Goal: Download file/media

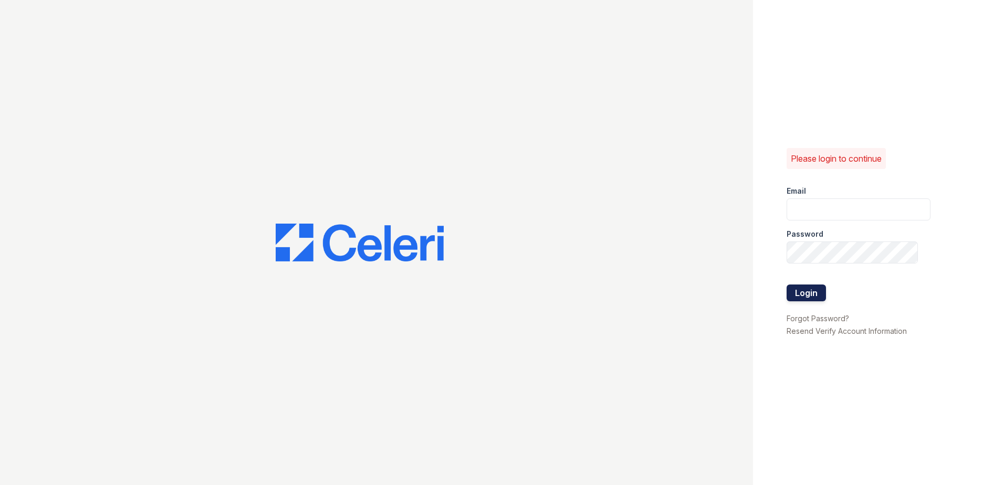
type input "renewchesapeake@trinity-pm.com"
click at [812, 292] on button "Login" at bounding box center [806, 293] width 39 height 17
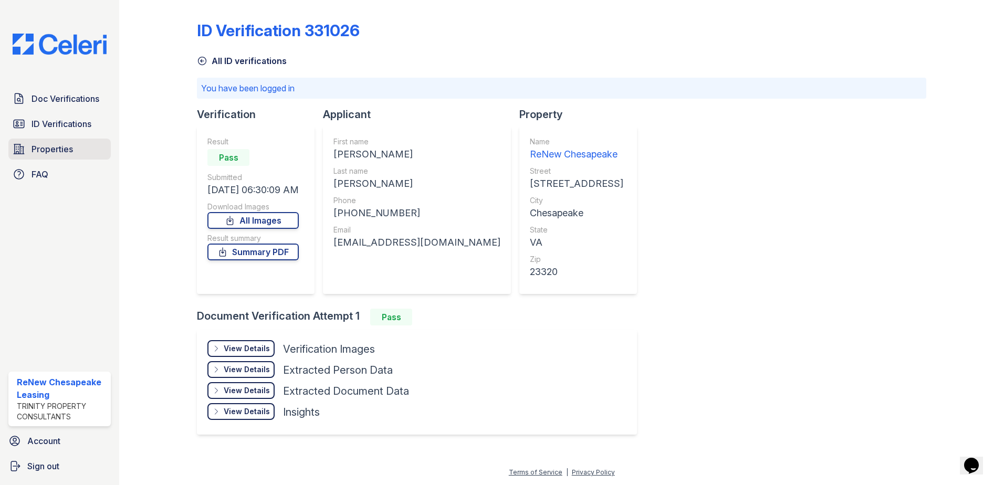
click at [62, 156] on link "Properties" at bounding box center [59, 149] width 102 height 21
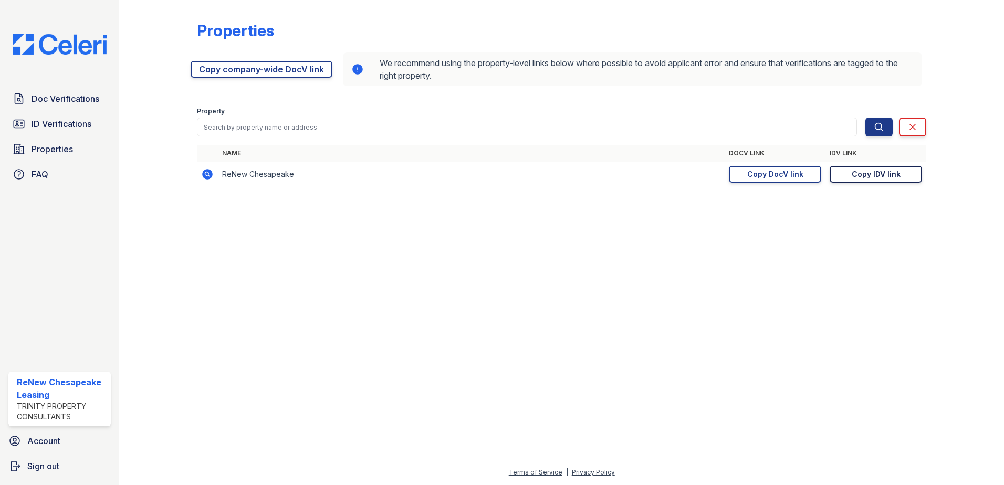
click at [869, 174] on div "Copy IDV link" at bounding box center [876, 174] width 49 height 11
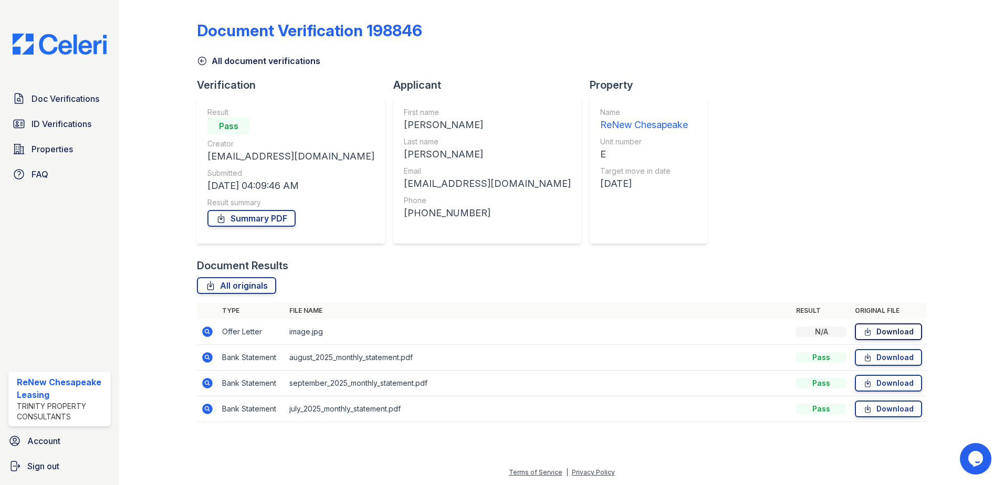
click at [874, 328] on link "Download" at bounding box center [888, 332] width 67 height 17
click at [864, 333] on icon at bounding box center [867, 332] width 9 height 11
click at [900, 331] on link "Download" at bounding box center [888, 332] width 67 height 17
click at [66, 103] on span "Doc Verifications" at bounding box center [66, 98] width 68 height 13
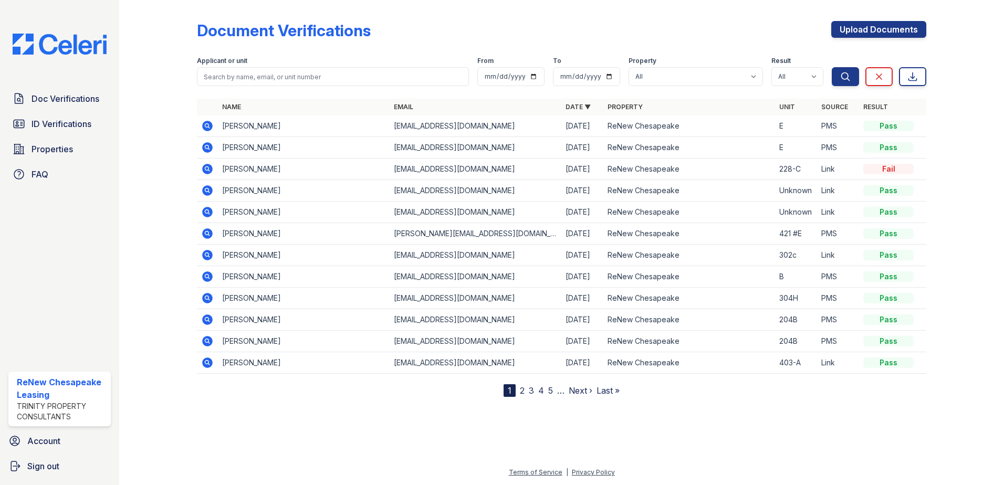
click at [207, 144] on icon at bounding box center [207, 147] width 11 height 11
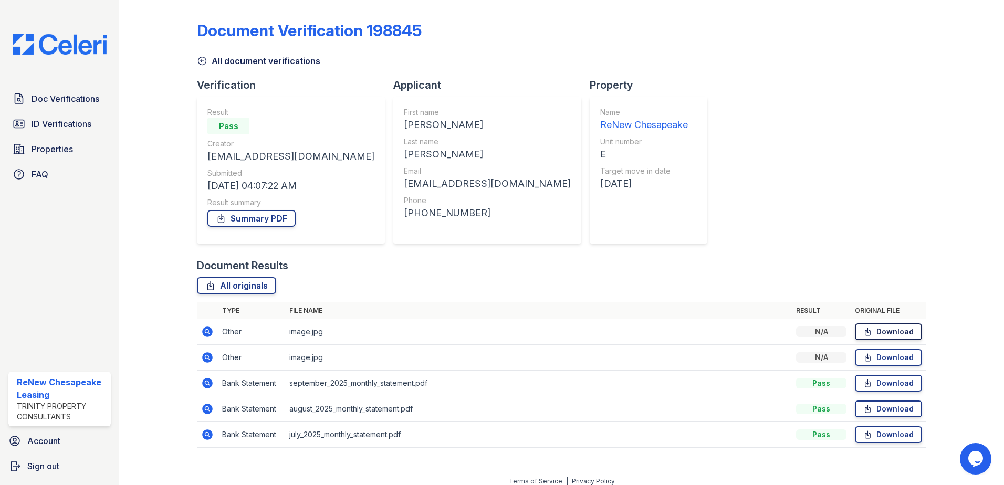
click at [878, 332] on link "Download" at bounding box center [888, 332] width 67 height 17
click at [863, 356] on icon at bounding box center [867, 357] width 9 height 11
click at [876, 329] on link "Download" at bounding box center [888, 332] width 67 height 17
click at [782, 295] on div "All originals Type File name Result Original file Other image.jpg N/A Download …" at bounding box center [561, 367] width 729 height 181
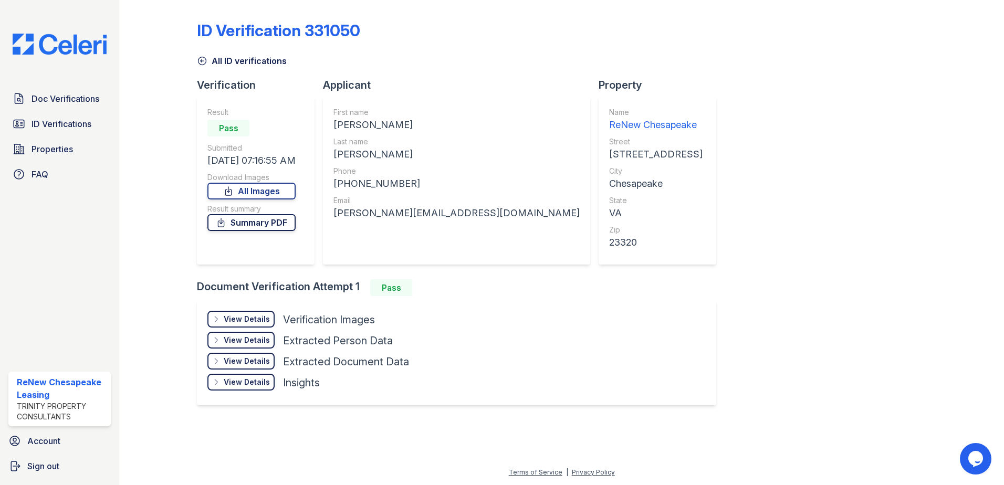
click at [222, 222] on icon at bounding box center [221, 222] width 11 height 11
click at [266, 180] on div "Download Images" at bounding box center [251, 177] width 88 height 11
click at [266, 189] on link "All Images" at bounding box center [251, 191] width 88 height 17
click at [42, 104] on span "Doc Verifications" at bounding box center [66, 98] width 68 height 13
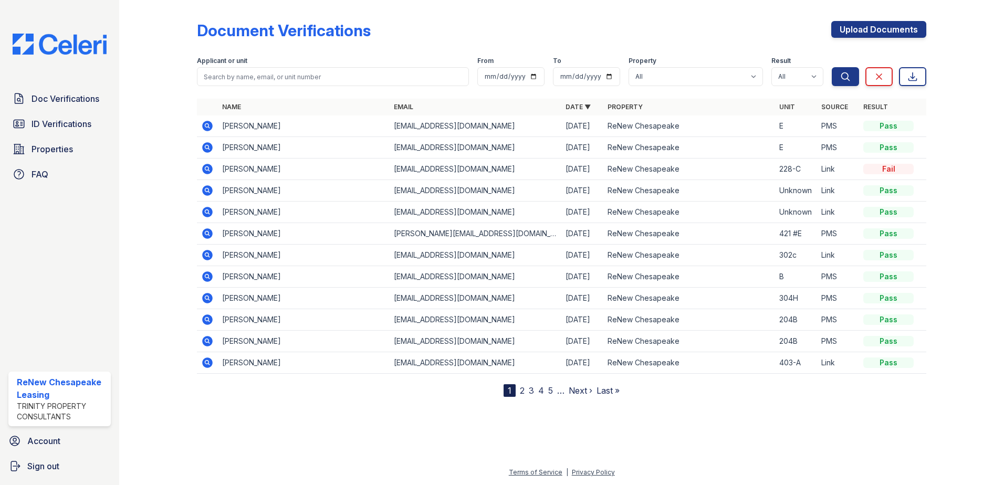
click at [212, 233] on icon at bounding box center [207, 233] width 11 height 11
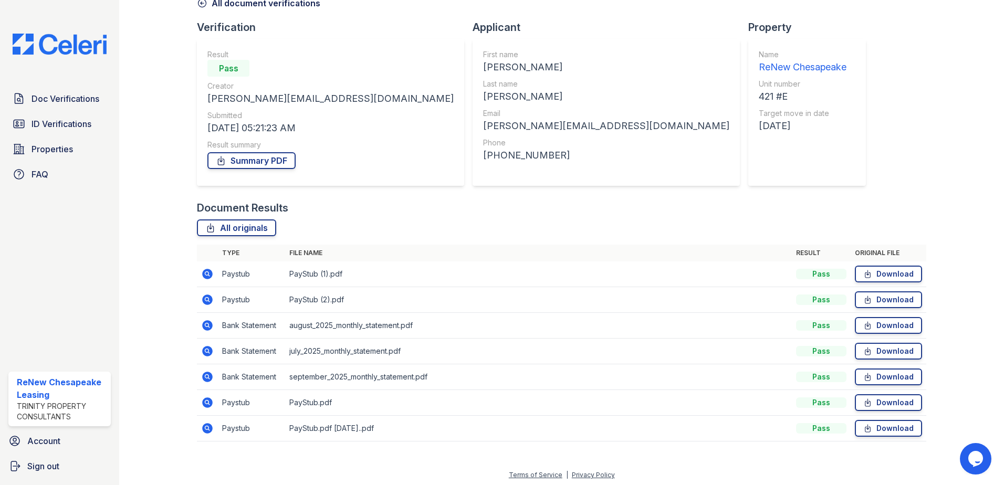
scroll to position [60, 0]
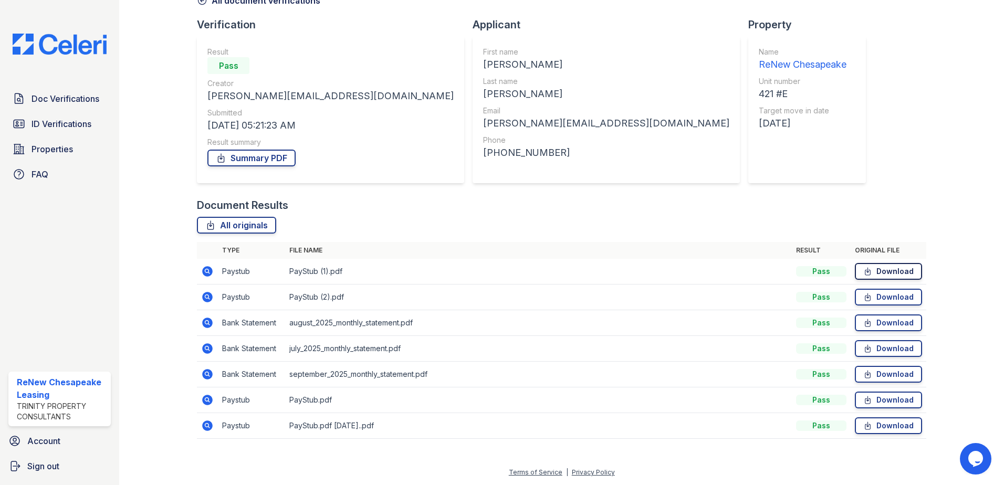
click at [863, 274] on icon at bounding box center [867, 271] width 9 height 11
click at [877, 299] on link "Download" at bounding box center [888, 297] width 67 height 17
click at [880, 404] on link "Download" at bounding box center [888, 400] width 67 height 17
click at [895, 299] on link "Download" at bounding box center [888, 297] width 67 height 17
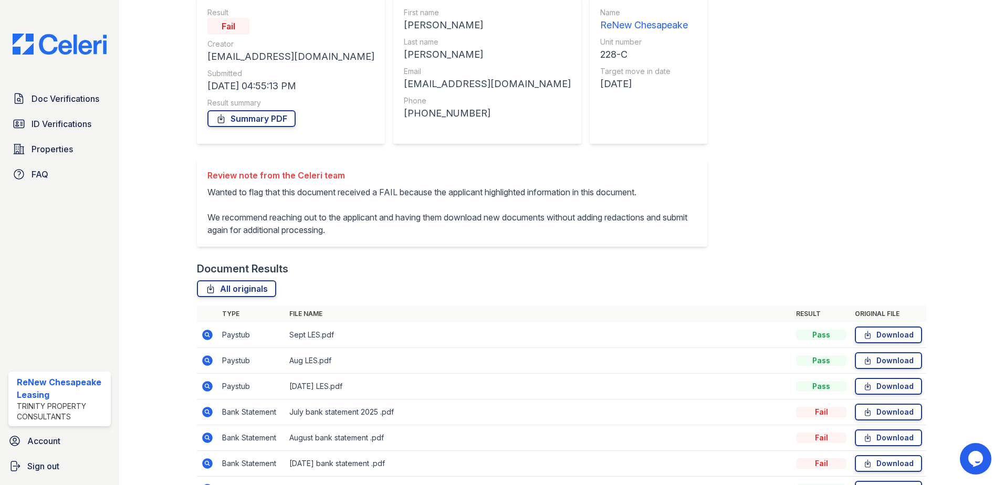
scroll to position [176, 0]
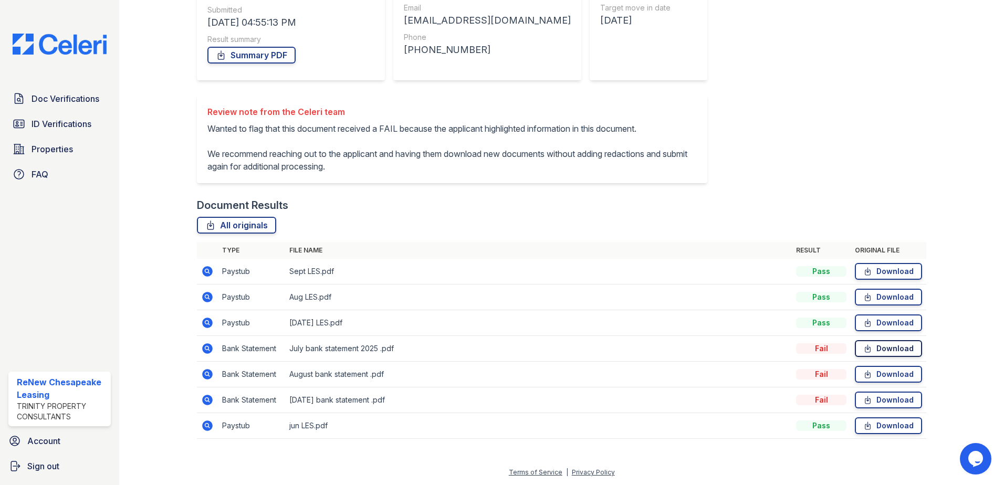
click at [885, 347] on link "Download" at bounding box center [888, 348] width 67 height 17
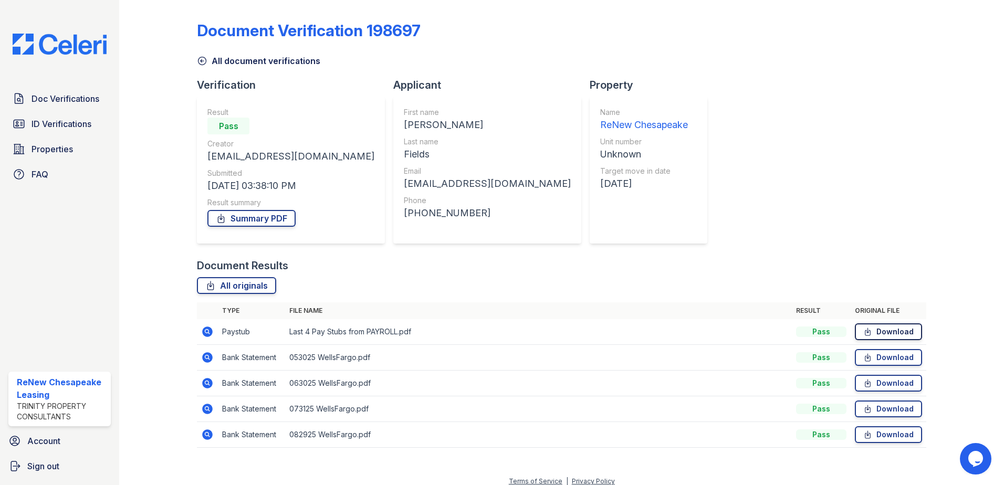
click at [863, 332] on icon at bounding box center [867, 332] width 9 height 11
click at [893, 437] on link "Download" at bounding box center [888, 434] width 67 height 17
click at [883, 437] on link "Download" at bounding box center [888, 434] width 67 height 17
click at [881, 405] on link "Download" at bounding box center [888, 409] width 67 height 17
click at [869, 405] on link "Download" at bounding box center [888, 409] width 67 height 17
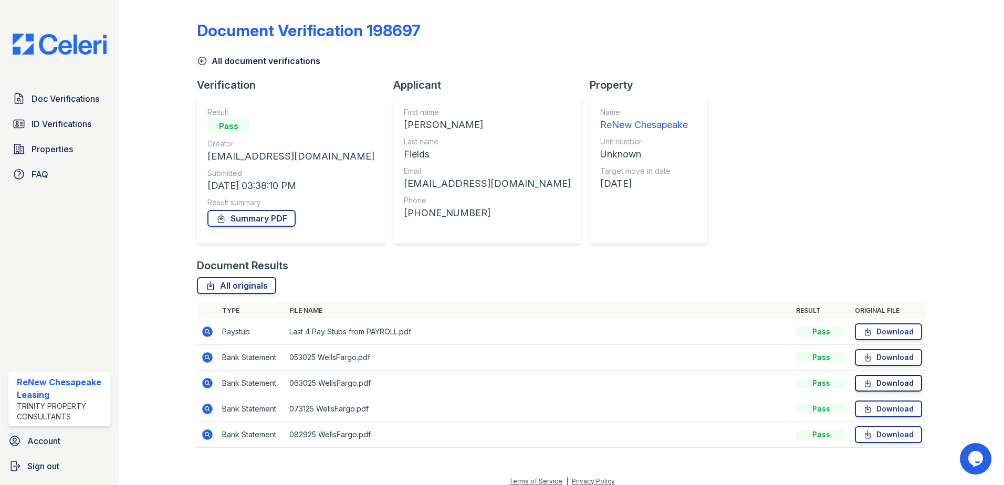
click at [898, 382] on link "Download" at bounding box center [888, 383] width 67 height 17
click at [870, 381] on link "Download" at bounding box center [888, 383] width 67 height 17
click at [864, 380] on icon at bounding box center [867, 383] width 9 height 11
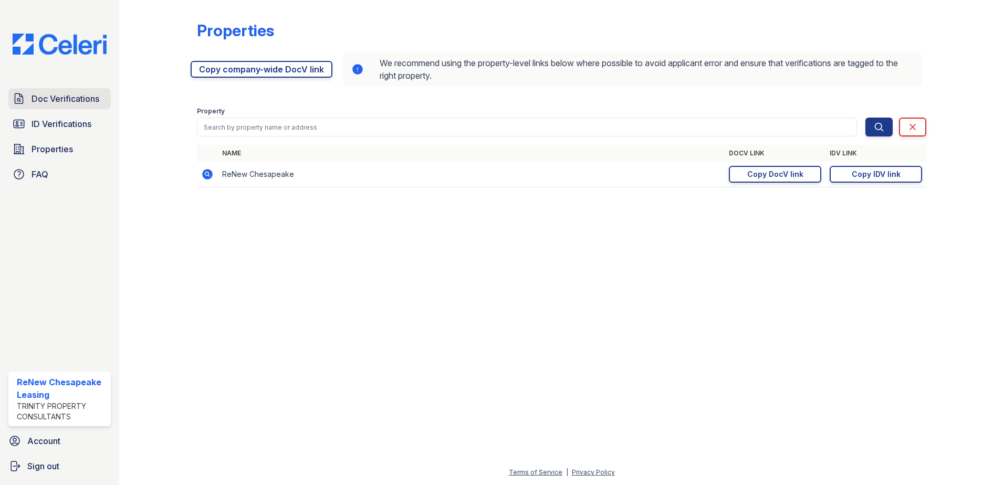
click at [48, 99] on span "Doc Verifications" at bounding box center [66, 98] width 68 height 13
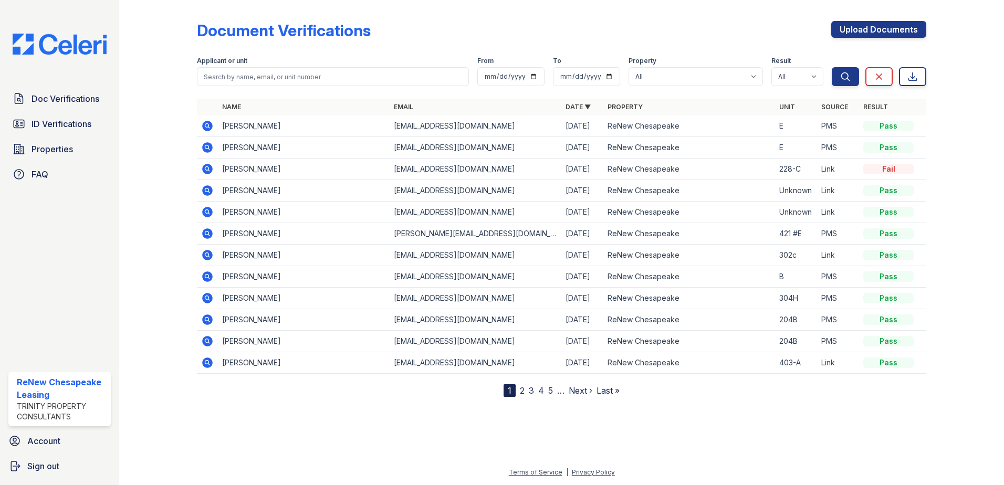
click at [210, 167] on icon at bounding box center [207, 169] width 11 height 11
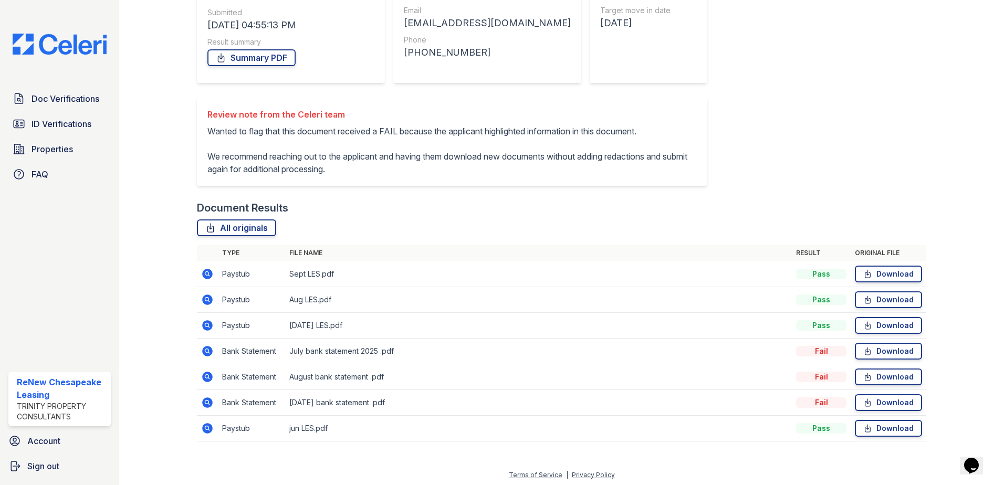
scroll to position [176, 0]
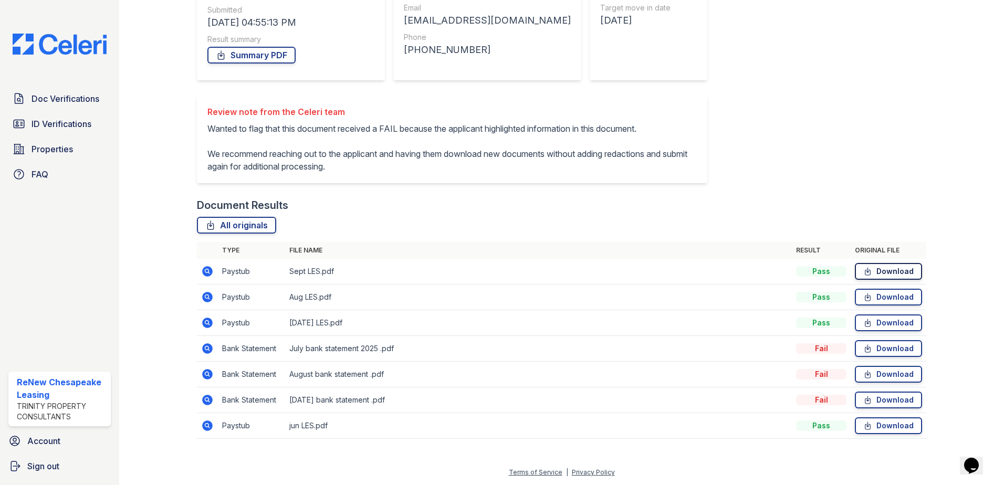
click at [871, 272] on link "Download" at bounding box center [888, 271] width 67 height 17
